Goal: Information Seeking & Learning: Find specific fact

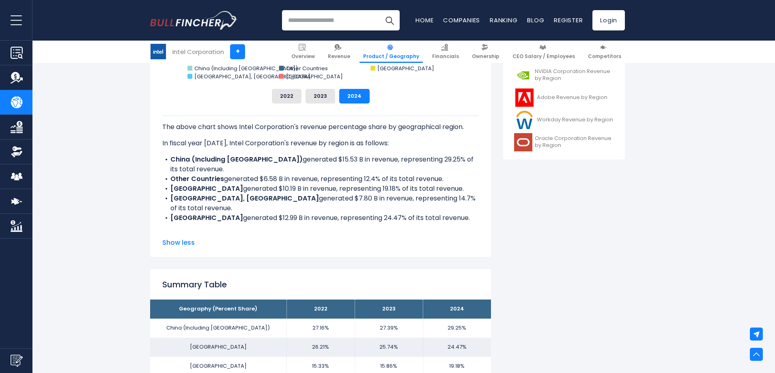
click at [253, 171] on li "China (Including Hong Kong) generated $15.53 B in revenue, representing 29.25% …" at bounding box center [320, 164] width 317 height 19
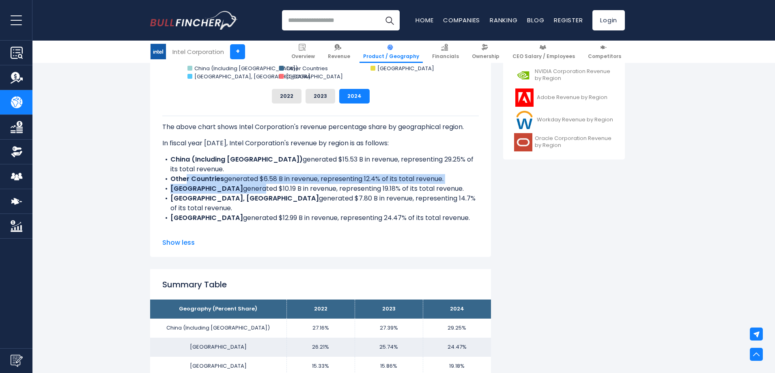
drag, startPoint x: 185, startPoint y: 178, endPoint x: 230, endPoint y: 193, distance: 47.9
click at [230, 193] on ul "China (Including Hong Kong) generated $15.53 B in revenue, representing 29.25% …" at bounding box center [320, 189] width 317 height 68
click at [230, 193] on li "SINGAPORE generated $10.19 B in revenue, representing 19.18% of its total reven…" at bounding box center [320, 189] width 317 height 10
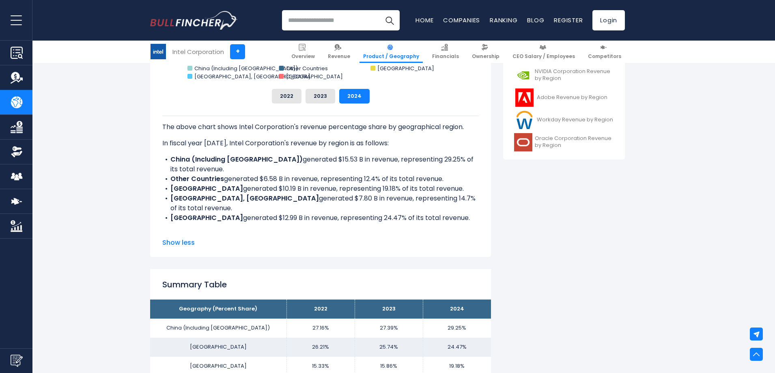
drag, startPoint x: 207, startPoint y: 200, endPoint x: 212, endPoint y: 207, distance: 9.1
click at [212, 207] on li "TAIWAN, PROVINCE OF CHINA generated $7.80 B in revenue, representing 14.7% of i…" at bounding box center [320, 203] width 317 height 19
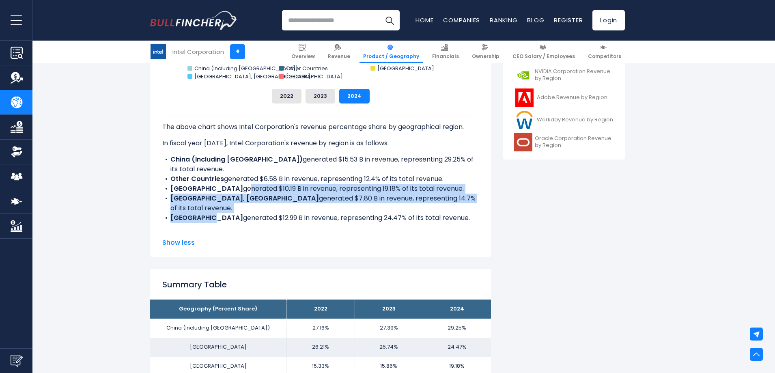
drag, startPoint x: 211, startPoint y: 214, endPoint x: 213, endPoint y: 185, distance: 29.2
click at [213, 185] on ul "China (Including Hong Kong) generated $15.53 B in revenue, representing 29.25% …" at bounding box center [320, 189] width 317 height 68
click at [213, 185] on li "SINGAPORE generated $10.19 B in revenue, representing 19.18% of its total reven…" at bounding box center [320, 189] width 317 height 10
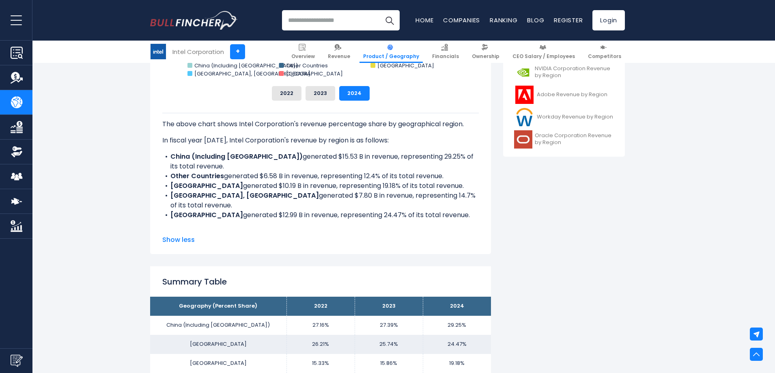
scroll to position [365, 0]
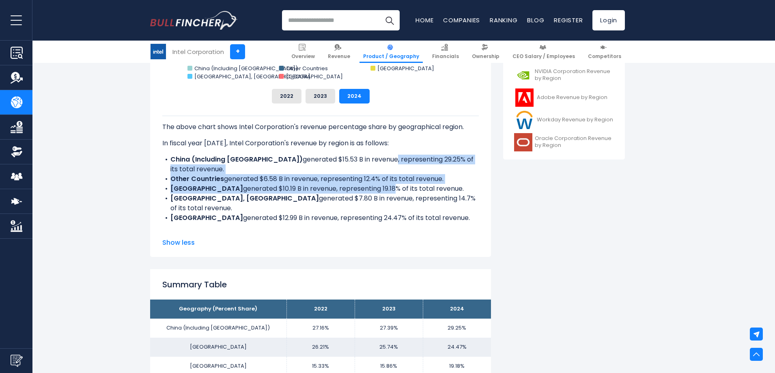
drag, startPoint x: 363, startPoint y: 157, endPoint x: 358, endPoint y: 198, distance: 41.3
click at [358, 195] on div "The above chart shows Intel Corporation's revenue percentage share by geographi…" at bounding box center [320, 194] width 317 height 156
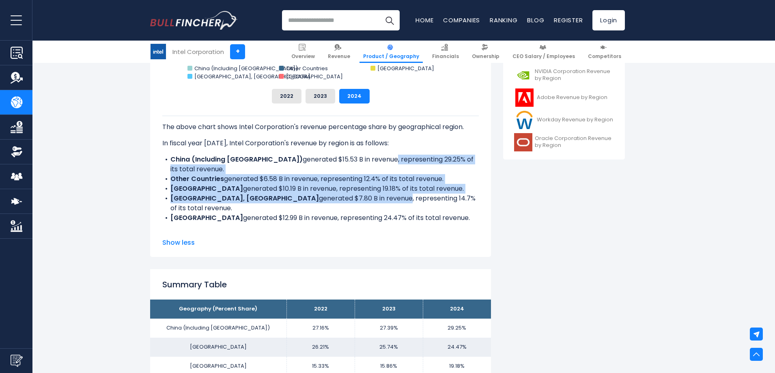
click at [358, 198] on li "TAIWAN, PROVINCE OF CHINA generated $7.80 B in revenue, representing 14.7% of i…" at bounding box center [320, 203] width 317 height 19
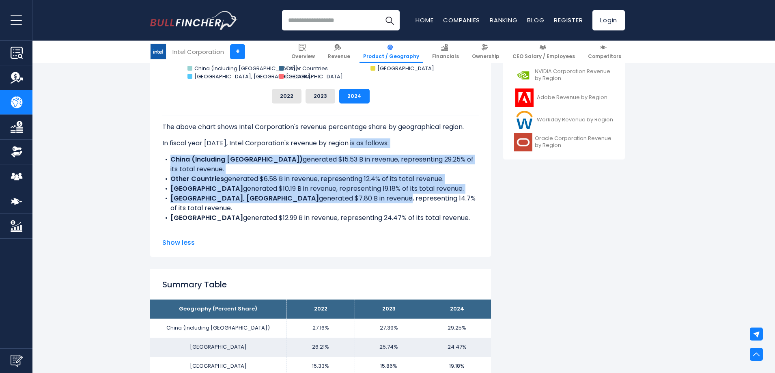
click at [349, 147] on div "The above chart shows Intel Corporation's revenue percentage share by geographi…" at bounding box center [320, 194] width 317 height 156
click at [349, 147] on p "In fiscal year [DATE], Intel Corporation's revenue by region is as follows:" at bounding box center [320, 143] width 317 height 10
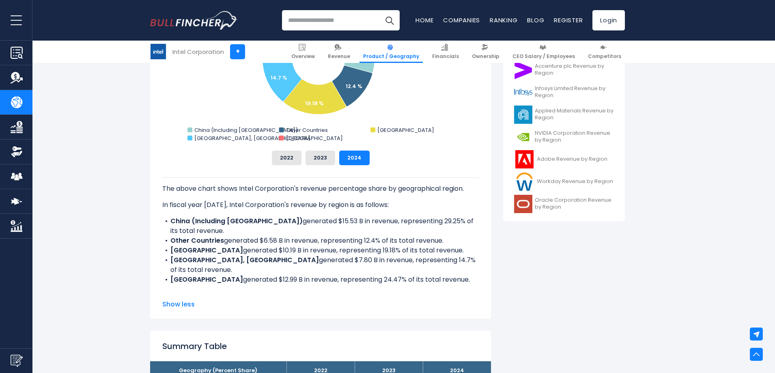
scroll to position [244, 0]
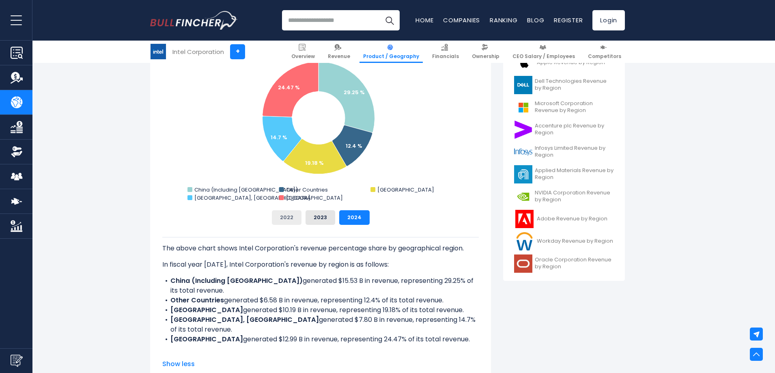
click at [290, 221] on button "2022" at bounding box center [287, 217] width 30 height 15
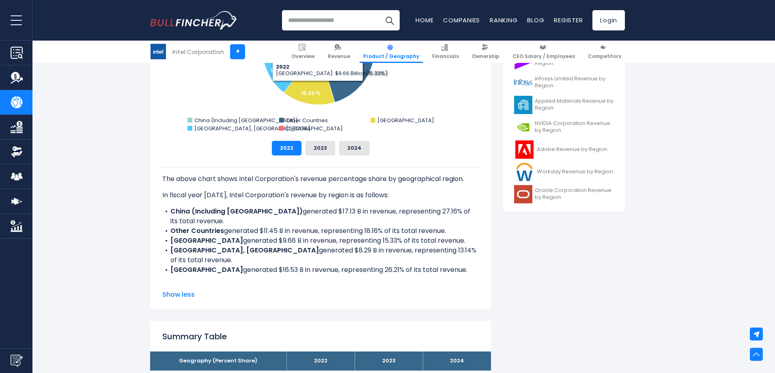
scroll to position [325, 0]
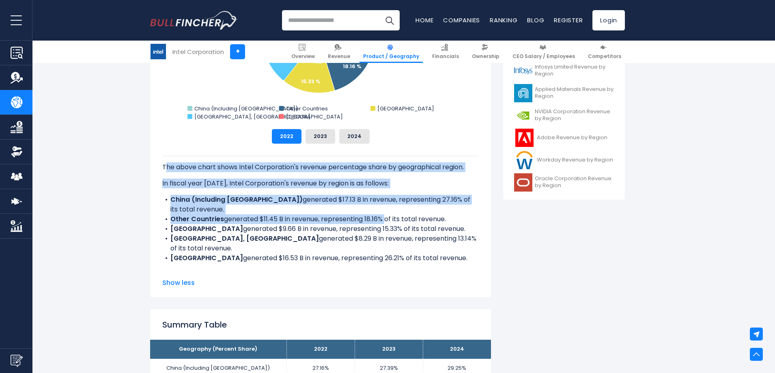
drag, startPoint x: 165, startPoint y: 165, endPoint x: 383, endPoint y: 224, distance: 226.4
click at [383, 224] on div "The above chart shows Intel Corporation's revenue percentage share by geographi…" at bounding box center [320, 234] width 317 height 156
click at [383, 224] on li "Other Countries generated $11.45 B in revenue, representing 18.16% of its total…" at bounding box center [320, 219] width 317 height 10
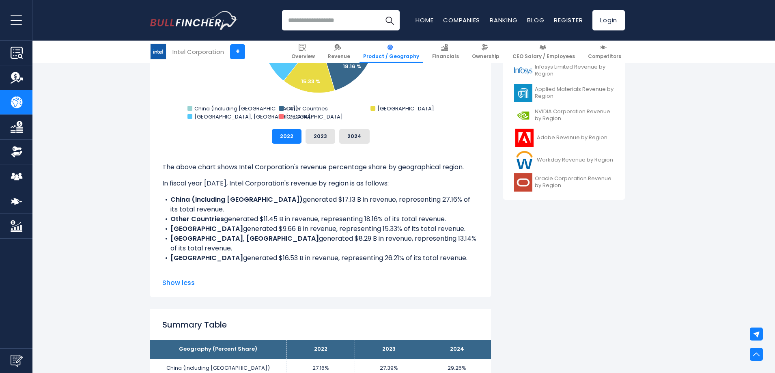
drag, startPoint x: 162, startPoint y: 181, endPoint x: 452, endPoint y: 259, distance: 300.3
click at [452, 259] on div "Intel Corporation's Revenue Share by Region Created with Highcharts 12.1.2 Char…" at bounding box center [320, 124] width 341 height 346
copy div "In fiscal year 2022, Intel Corporation's revenue by region is as follows: China…"
click at [295, 201] on li "China (Including Hong Kong) generated $17.13 B in revenue, representing 27.16% …" at bounding box center [320, 204] width 317 height 19
drag, startPoint x: 162, startPoint y: 182, endPoint x: 459, endPoint y: 259, distance: 306.0
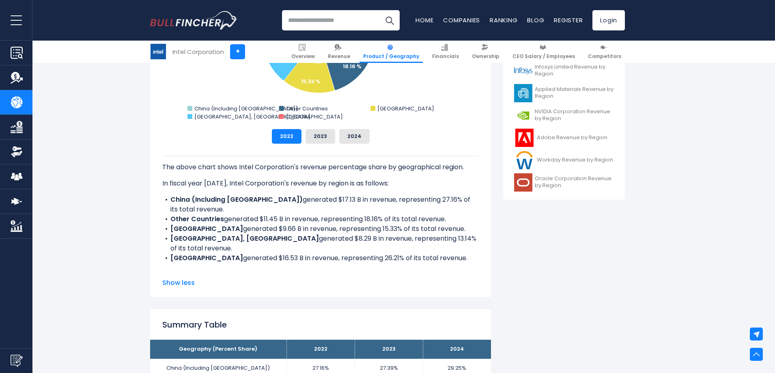
click at [459, 259] on div "The above chart shows Intel Corporation's revenue percentage share by geographi…" at bounding box center [320, 234] width 317 height 156
copy div "In fiscal year 2022, Intel Corporation's revenue by region is as follows: China…"
click at [322, 134] on button "2023" at bounding box center [321, 136] width 30 height 15
drag, startPoint x: 452, startPoint y: 257, endPoint x: 159, endPoint y: 183, distance: 302.3
click at [159, 183] on div "Intel Corporation's Revenue Share by Region Created with Highcharts 12.1.2 Char…" at bounding box center [320, 124] width 341 height 346
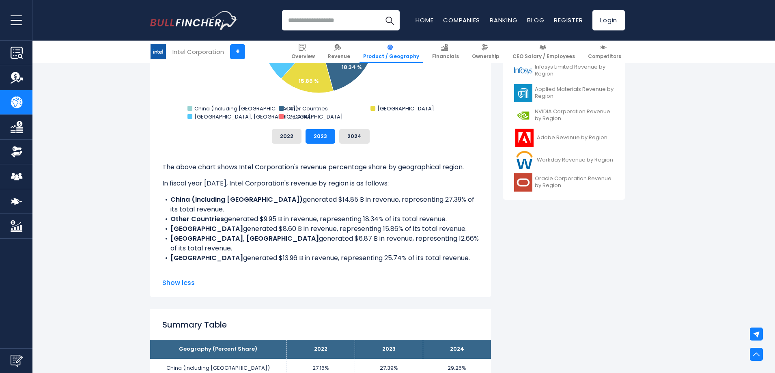
copy div "In fiscal year 2023, Intel Corporation's revenue by region is as follows: China…"
click at [350, 134] on button "2024" at bounding box center [354, 136] width 30 height 15
drag, startPoint x: 450, startPoint y: 255, endPoint x: 153, endPoint y: 181, distance: 306.1
click at [153, 181] on div "Intel Corporation's Revenue Share by Region Created with Highcharts 12.1.2 Char…" at bounding box center [320, 124] width 341 height 346
copy div "In fiscal year 2024, Intel Corporation's revenue by region is as follows: China…"
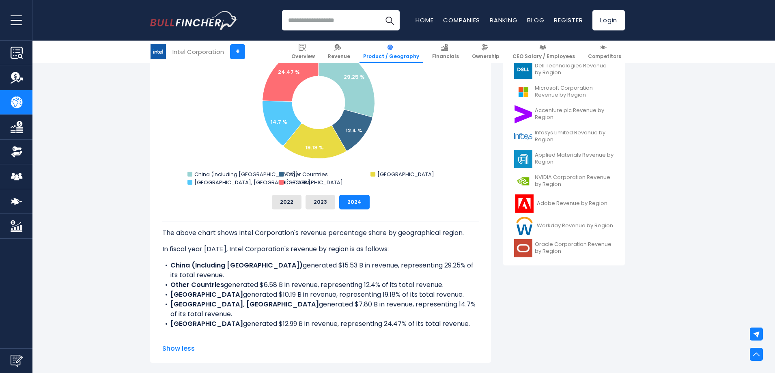
scroll to position [244, 0]
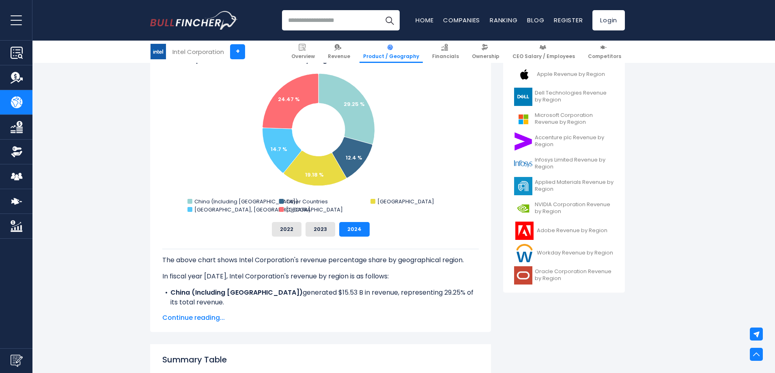
scroll to position [243, 0]
